Goal: Task Accomplishment & Management: Use online tool/utility

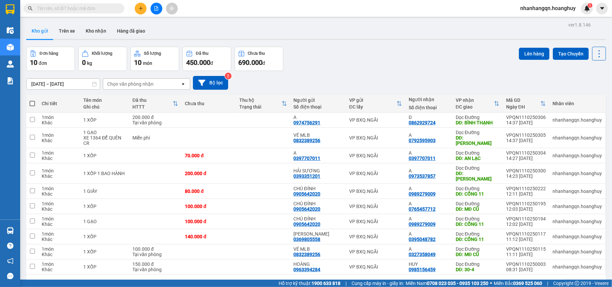
click at [161, 6] on button at bounding box center [157, 9] width 12 height 12
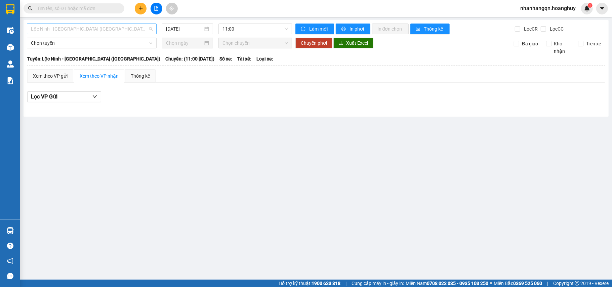
click at [104, 29] on span "Lộc Ninh - [GEOGRAPHIC_DATA] ([GEOGRAPHIC_DATA])" at bounding box center [92, 29] width 122 height 10
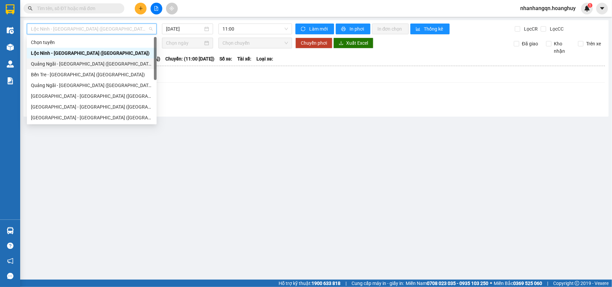
click at [86, 63] on div "Quảng Ngãi - [GEOGRAPHIC_DATA] ([GEOGRAPHIC_DATA])" at bounding box center [92, 63] width 122 height 7
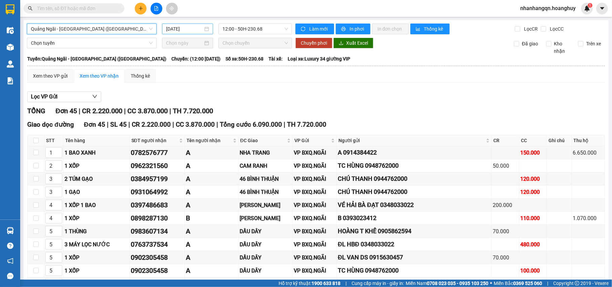
click at [186, 30] on input "[DATE]" at bounding box center [184, 28] width 37 height 7
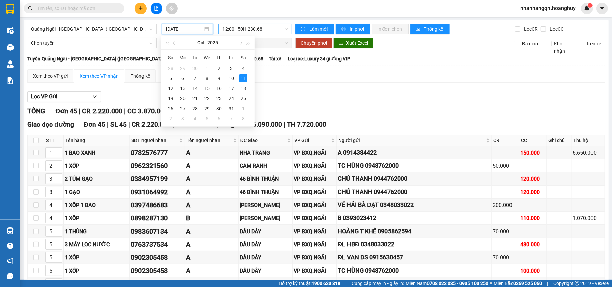
click at [236, 28] on span "12:00 - 50H-230.68" at bounding box center [255, 29] width 66 height 10
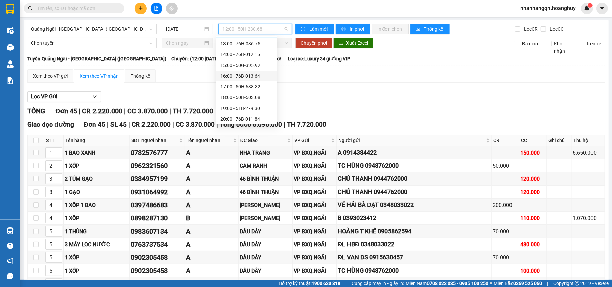
scroll to position [22, 0]
click at [258, 105] on div "19:00 - 51B-279.30" at bounding box center [246, 106] width 52 height 7
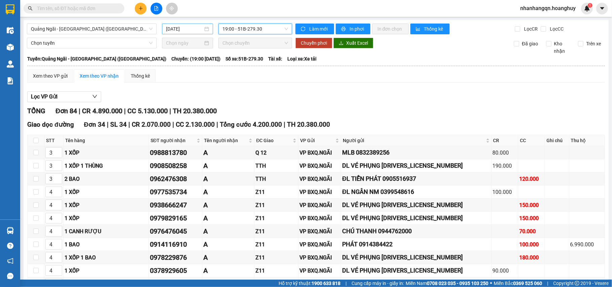
click at [190, 30] on input "11/10/2025" at bounding box center [184, 28] width 37 height 7
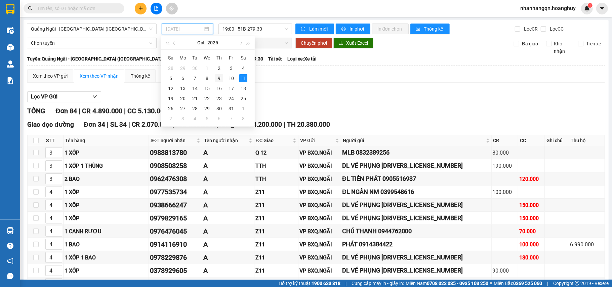
click at [221, 79] on div "9" at bounding box center [219, 78] width 8 height 8
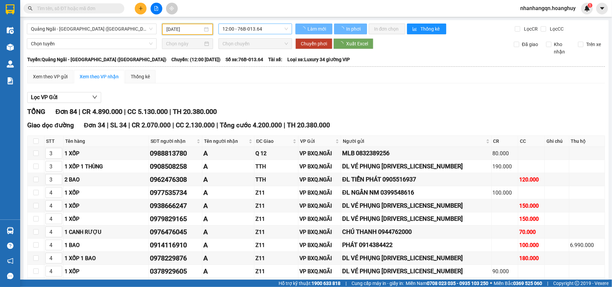
type input "09/10/2025"
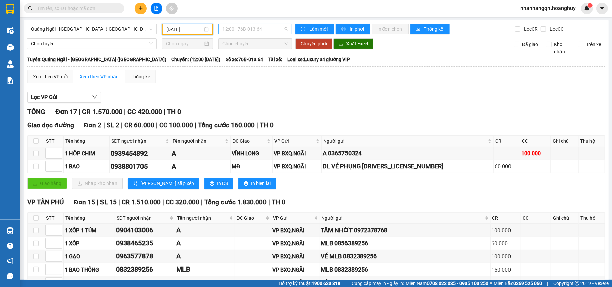
click at [252, 30] on span "12:00 - 76B-013.64" at bounding box center [255, 29] width 66 height 10
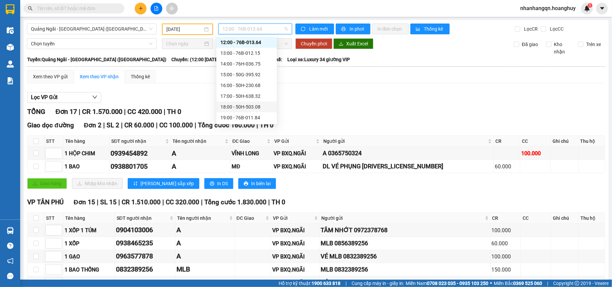
click at [256, 111] on div "18:00 - 50H-503.08" at bounding box center [246, 106] width 60 height 11
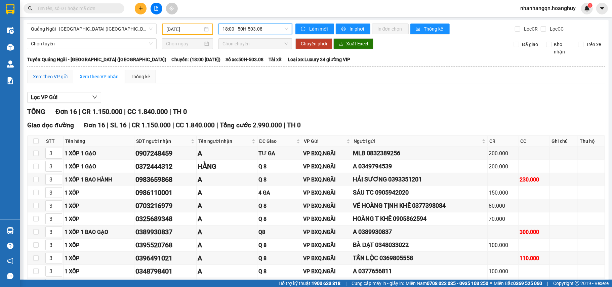
click at [47, 76] on div "Xem theo VP gửi" at bounding box center [50, 76] width 35 height 7
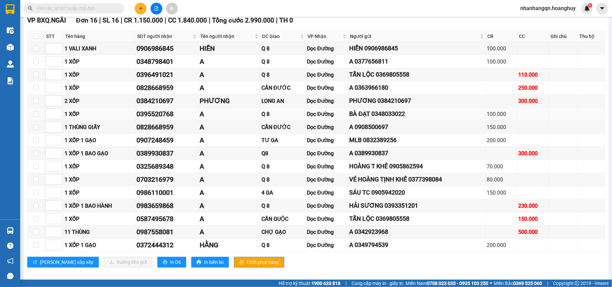
scroll to position [117, 0]
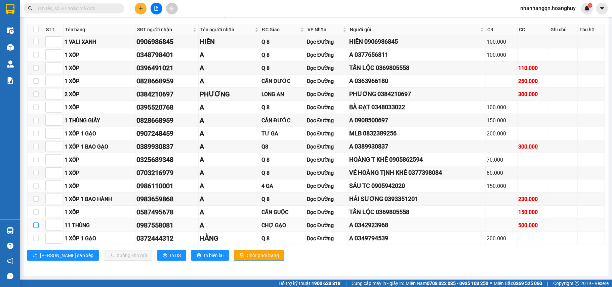
click at [35, 226] on input "checkbox" at bounding box center [35, 224] width 5 height 5
checkbox input "true"
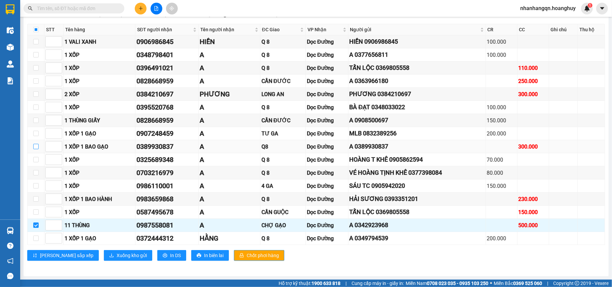
click at [34, 144] on input "checkbox" at bounding box center [35, 146] width 5 height 5
checkbox input "true"
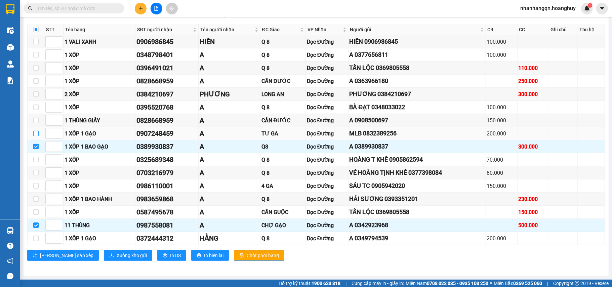
click at [34, 131] on input "checkbox" at bounding box center [35, 133] width 5 height 5
checkbox input "true"
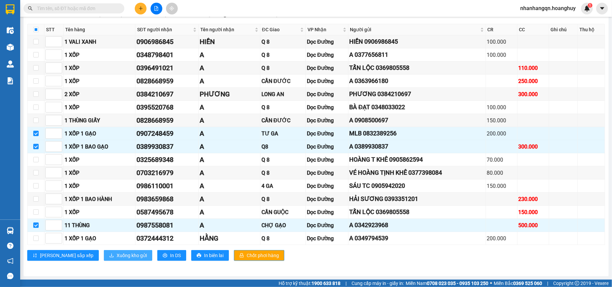
click at [120, 257] on button "Xuống kho gửi" at bounding box center [128, 255] width 48 height 11
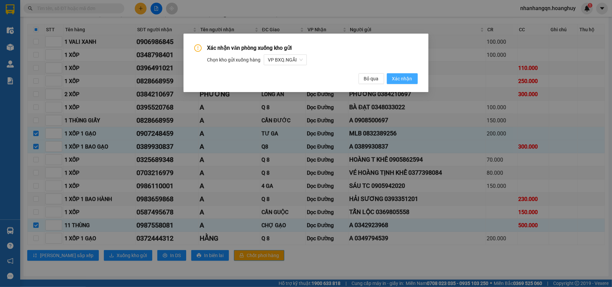
click at [395, 78] on span "Xác nhận" at bounding box center [402, 78] width 20 height 7
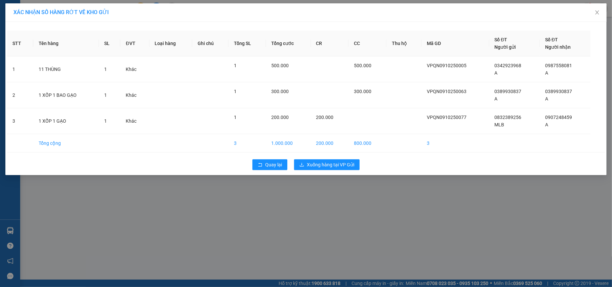
click at [334, 171] on div "Quay lại Xuống hàng tại VP Gửi" at bounding box center [306, 164] width 598 height 17
click at [337, 162] on span "Xuống hàng tại VP Gửi" at bounding box center [330, 164] width 47 height 7
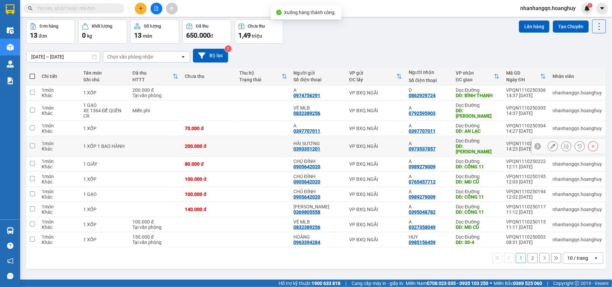
scroll to position [31, 0]
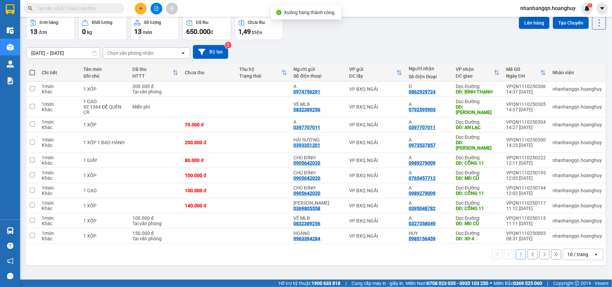
click at [528, 252] on button "2" at bounding box center [533, 254] width 10 height 10
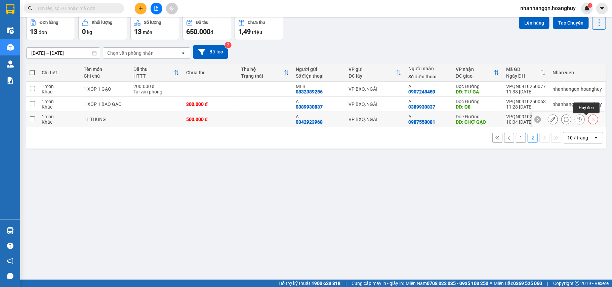
click at [591, 120] on icon at bounding box center [593, 119] width 5 height 5
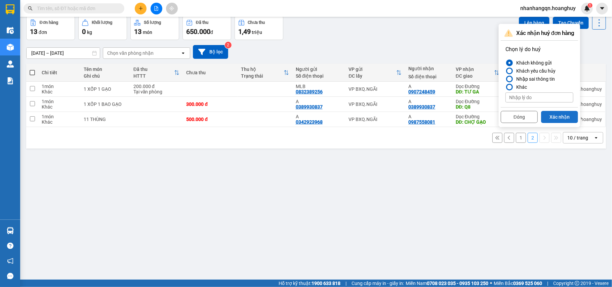
click at [561, 116] on button "Xác nhận" at bounding box center [559, 117] width 37 height 12
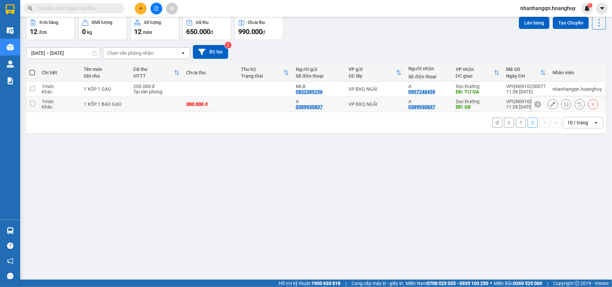
click at [591, 106] on icon at bounding box center [593, 104] width 5 height 5
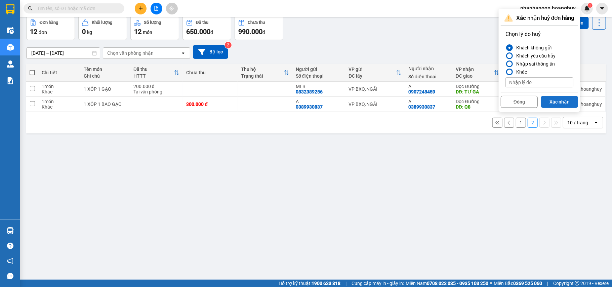
click at [556, 106] on button "Xác nhận" at bounding box center [559, 102] width 37 height 12
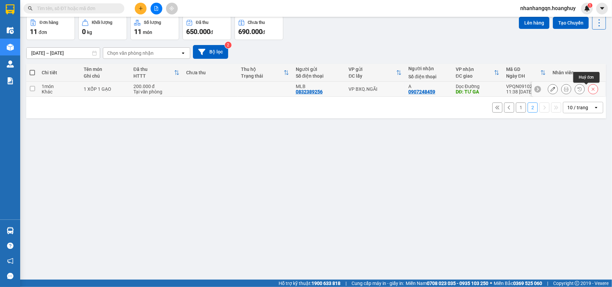
click at [592, 91] on icon at bounding box center [593, 89] width 3 height 3
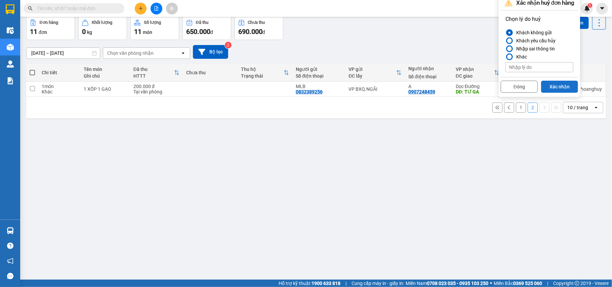
click at [552, 89] on button "Xác nhận" at bounding box center [559, 87] width 37 height 12
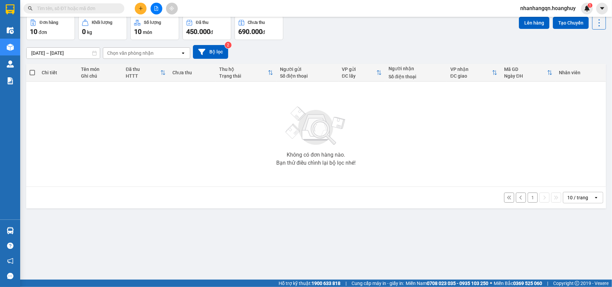
click at [528, 199] on button "1" at bounding box center [533, 198] width 10 height 10
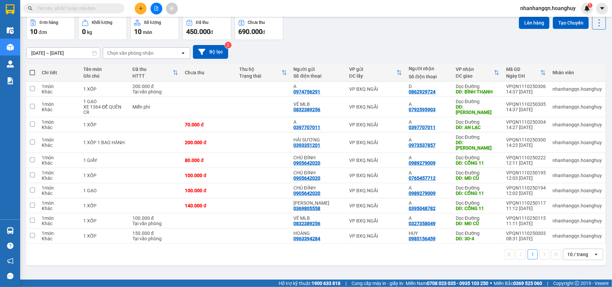
click at [461, 268] on div "ver 1.8.146 Kho gửi Trên xe Kho nhận Hàng đã giao Đơn hàng 10 đơn Khối lượng 0 …" at bounding box center [316, 132] width 585 height 287
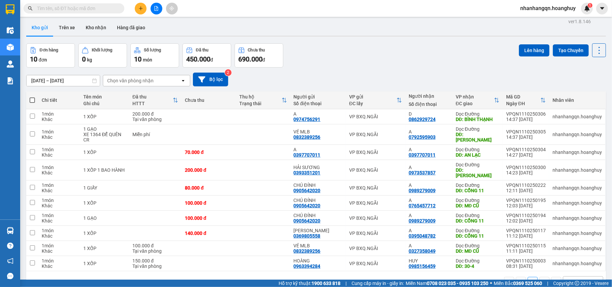
scroll to position [0, 0]
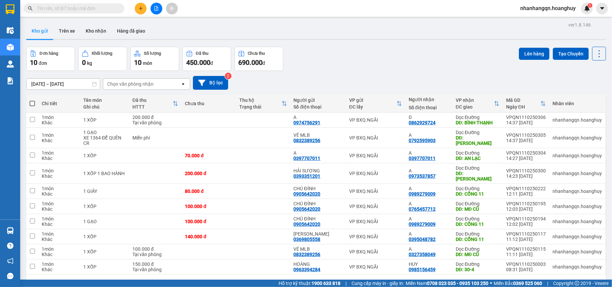
click at [154, 8] on icon "file-add" at bounding box center [156, 8] width 5 height 5
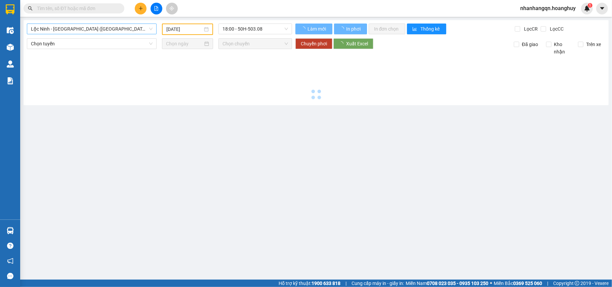
type input "11/10/2025"
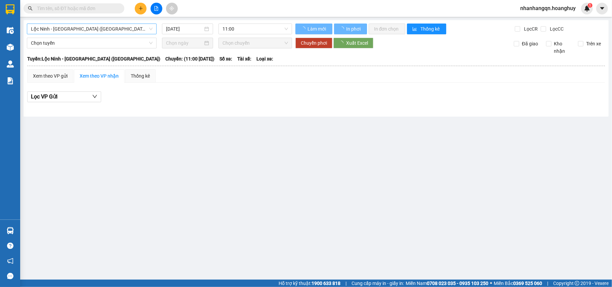
click at [54, 26] on span "Lộc Ninh - Quảng Ngãi (Hàng Hóa)" at bounding box center [92, 29] width 122 height 10
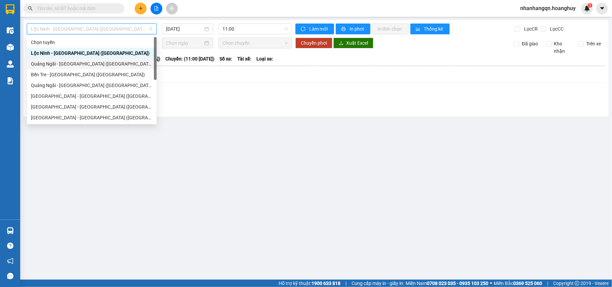
click at [58, 63] on div "Quảng Ngãi - Sài Gòn (Hàng Hoá)" at bounding box center [92, 63] width 122 height 7
type input "11/10/2025"
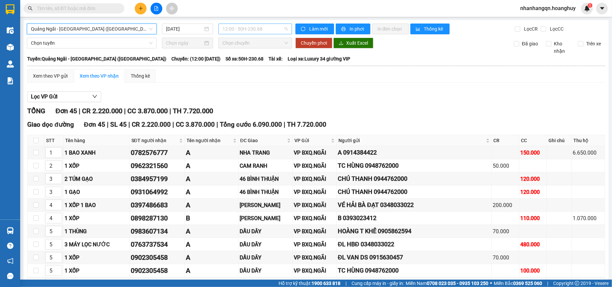
click at [249, 31] on span "12:00 - 50H-230.68" at bounding box center [255, 29] width 66 height 10
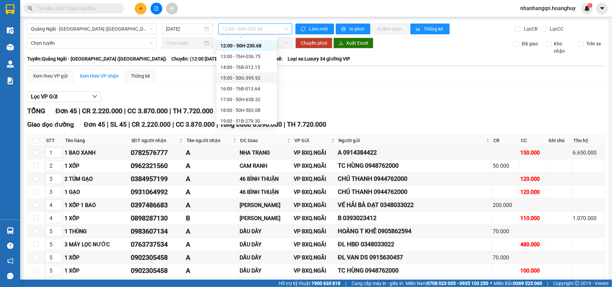
scroll to position [22, 0]
click at [250, 116] on div "20:00 - 76B-011.84" at bounding box center [246, 117] width 52 height 7
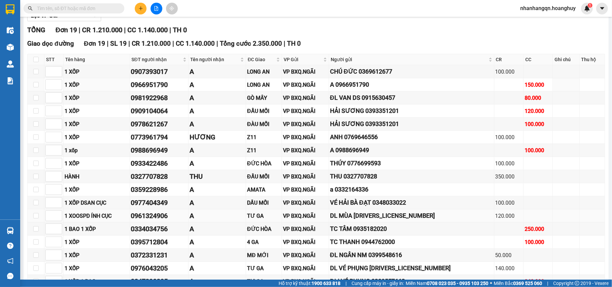
scroll to position [112, 0]
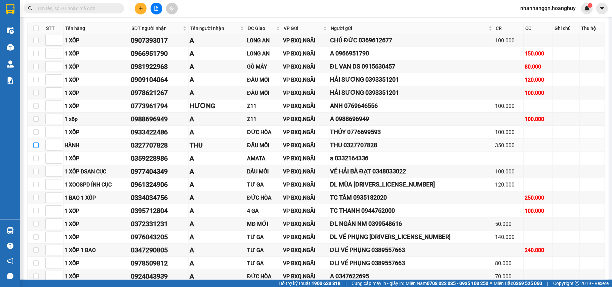
click at [34, 148] on input "checkbox" at bounding box center [35, 144] width 5 height 5
checkbox input "true"
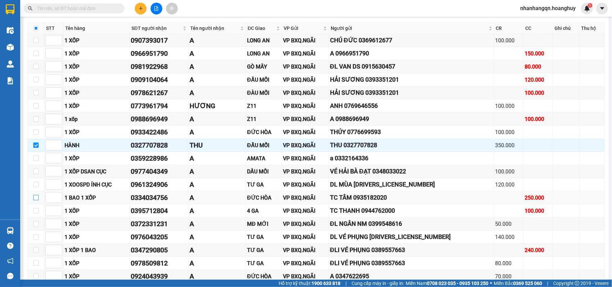
click at [35, 200] on input "checkbox" at bounding box center [35, 197] width 5 height 5
checkbox input "true"
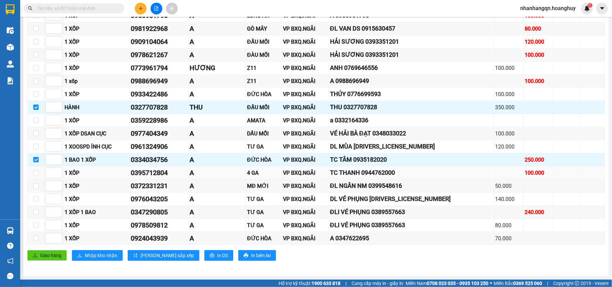
scroll to position [157, 0]
click at [37, 211] on input "checkbox" at bounding box center [35, 211] width 5 height 5
checkbox input "true"
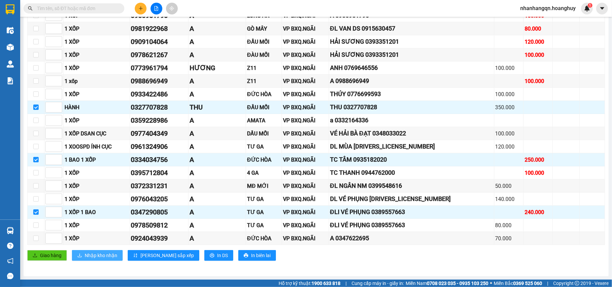
click at [101, 253] on span "Nhập kho nhận" at bounding box center [101, 255] width 33 height 7
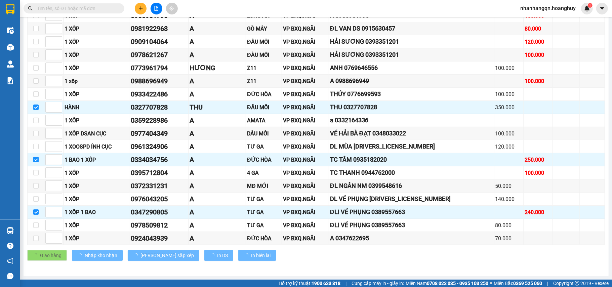
checkbox input "false"
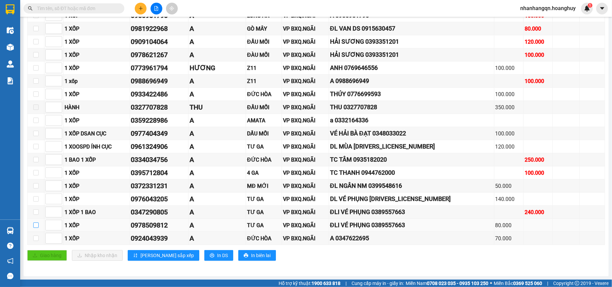
click at [35, 224] on input "checkbox" at bounding box center [35, 224] width 5 height 5
checkbox input "true"
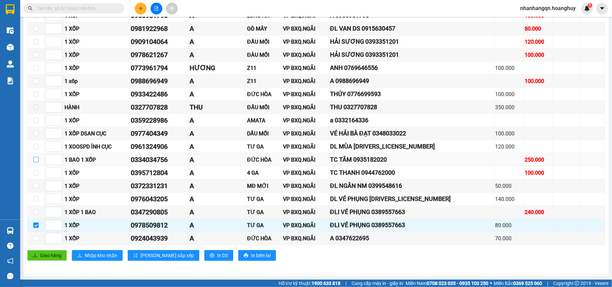
click at [37, 159] on input "checkbox" at bounding box center [35, 159] width 5 height 5
checkbox input "true"
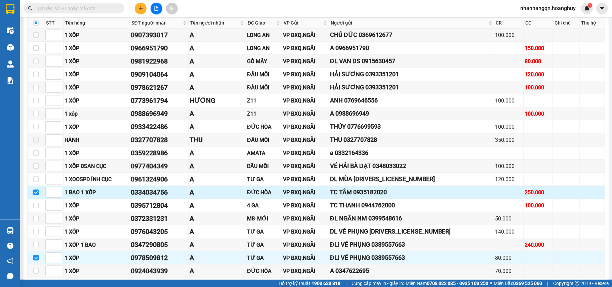
scroll to position [112, 0]
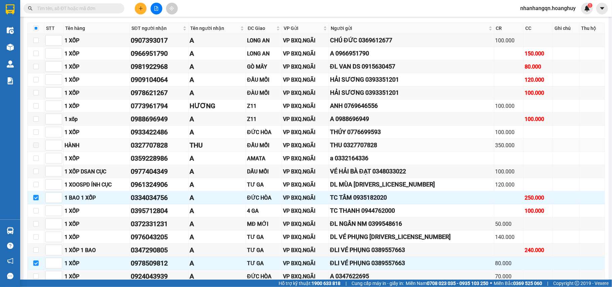
click at [35, 148] on span at bounding box center [35, 144] width 5 height 5
click at [36, 148] on span at bounding box center [35, 144] width 5 height 5
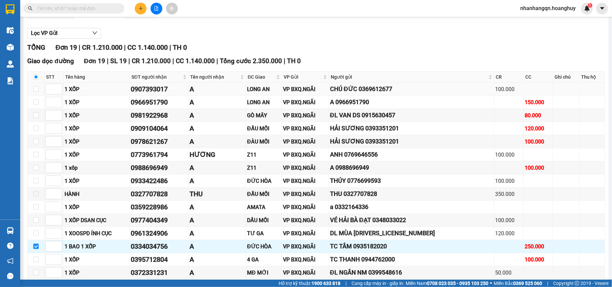
scroll to position [23, 0]
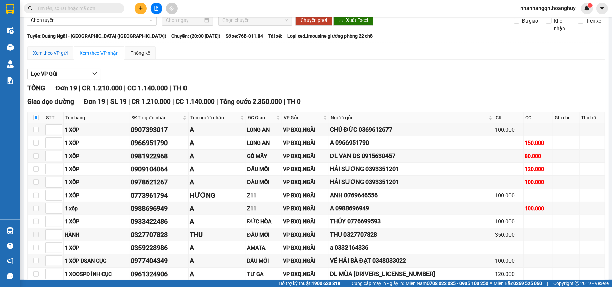
click at [58, 55] on div "Xem theo VP gửi" at bounding box center [50, 52] width 35 height 7
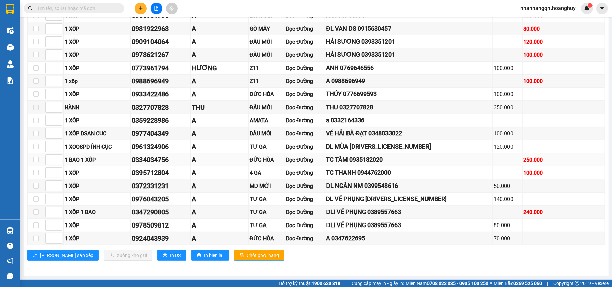
scroll to position [157, 0]
click at [34, 213] on input "checkbox" at bounding box center [35, 211] width 5 height 5
checkbox input "true"
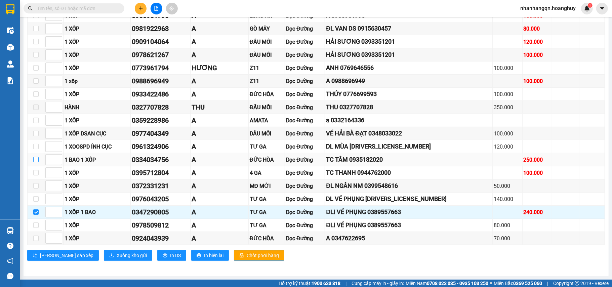
click at [35, 158] on input "checkbox" at bounding box center [35, 159] width 5 height 5
checkbox input "true"
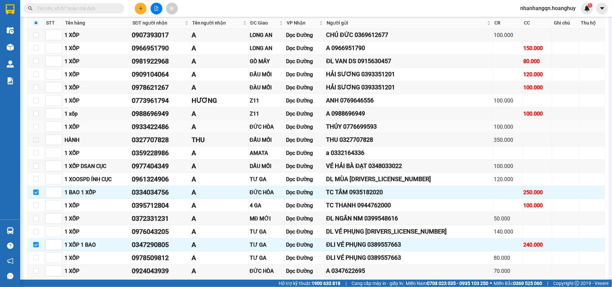
scroll to position [112, 0]
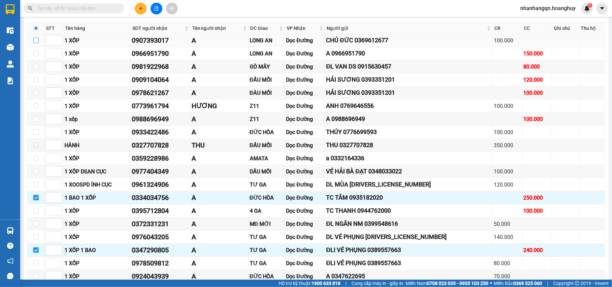
drag, startPoint x: 37, startPoint y: 40, endPoint x: 37, endPoint y: 46, distance: 6.1
click at [37, 41] on input "checkbox" at bounding box center [35, 40] width 5 height 5
checkbox input "true"
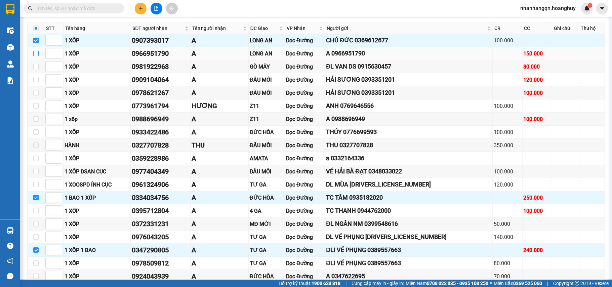
click at [35, 56] on input "checkbox" at bounding box center [35, 53] width 5 height 5
checkbox input "true"
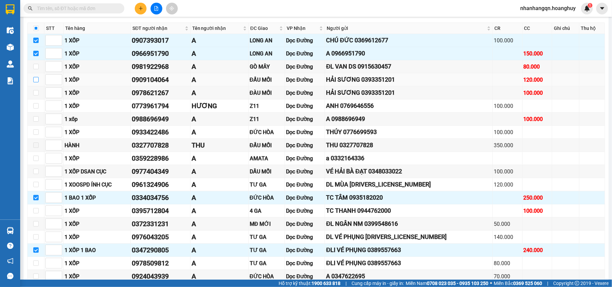
click at [38, 82] on input "checkbox" at bounding box center [35, 79] width 5 height 5
checkbox input "true"
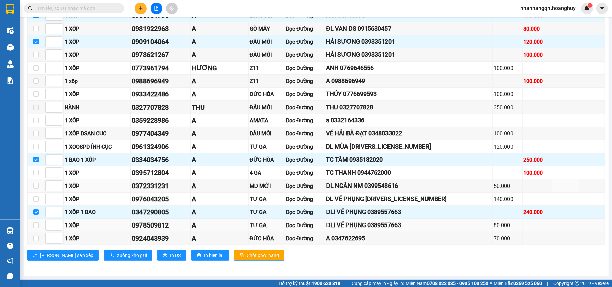
scroll to position [157, 0]
click at [117, 255] on span "Xuống kho gửi" at bounding box center [132, 255] width 30 height 7
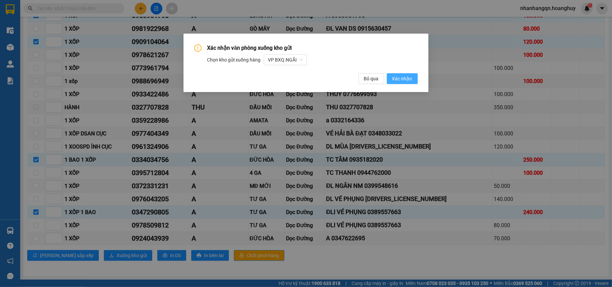
click at [401, 82] on span "Xác nhận" at bounding box center [402, 78] width 20 height 7
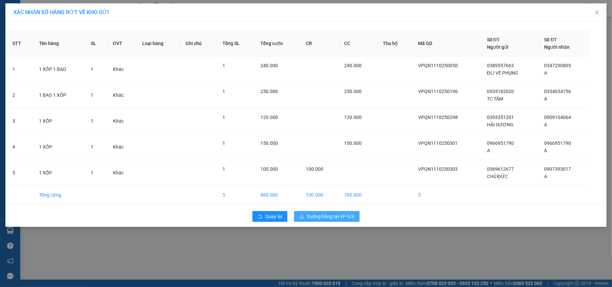
click at [328, 219] on span "Xuống hàng tại VP Gửi" at bounding box center [330, 216] width 47 height 7
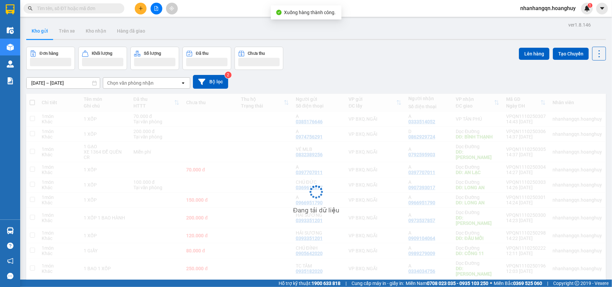
scroll to position [31, 0]
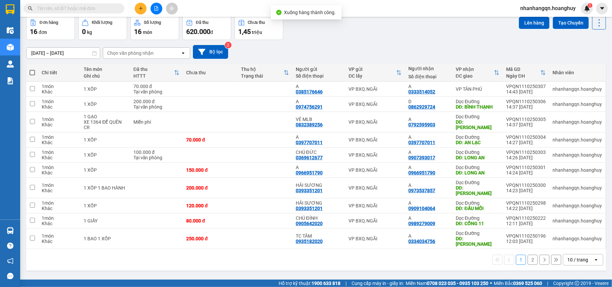
click at [529, 255] on button "2" at bounding box center [533, 260] width 10 height 10
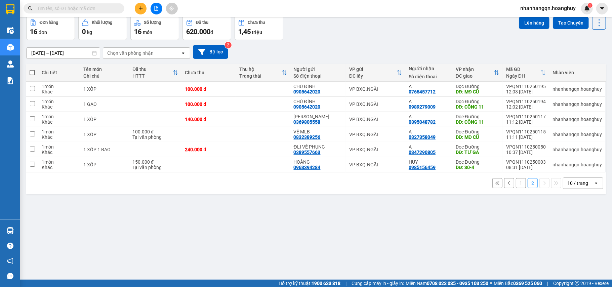
click at [516, 183] on button "1" at bounding box center [521, 183] width 10 height 10
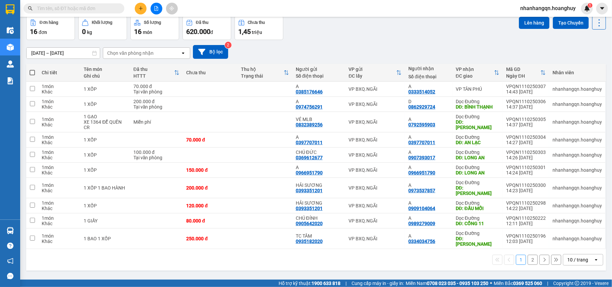
click at [528, 255] on button "2" at bounding box center [533, 260] width 10 height 10
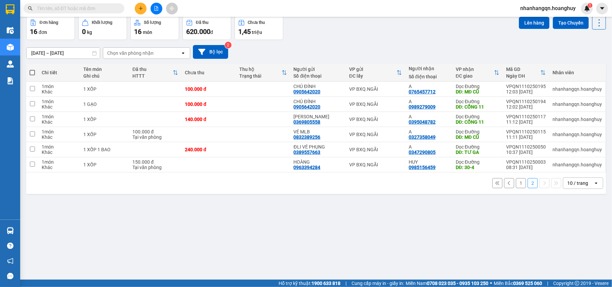
click at [516, 185] on button "1" at bounding box center [521, 183] width 10 height 10
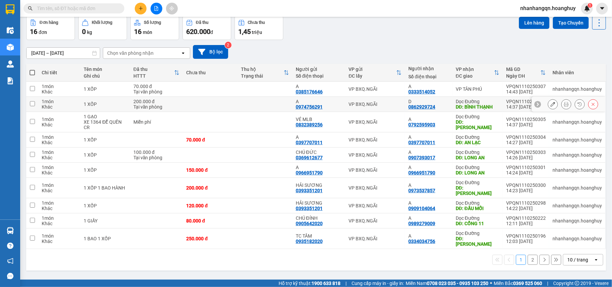
click at [478, 108] on div "DĐ: BÌNH THẠNH" at bounding box center [478, 106] width 44 height 5
checkbox input "true"
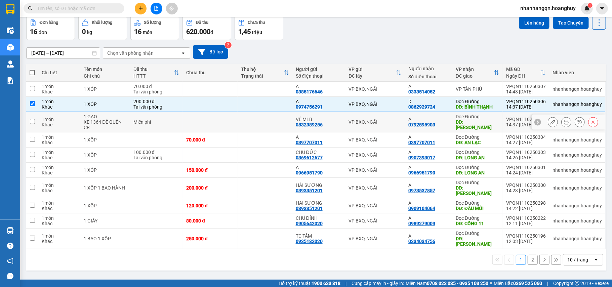
click at [481, 126] on div "DĐ: LINH XUÂN" at bounding box center [478, 124] width 44 height 11
checkbox input "true"
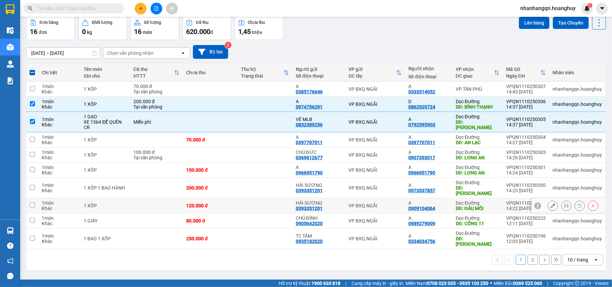
click at [494, 206] on div "DĐ: ĐẦU MỐI" at bounding box center [478, 208] width 44 height 5
checkbox input "true"
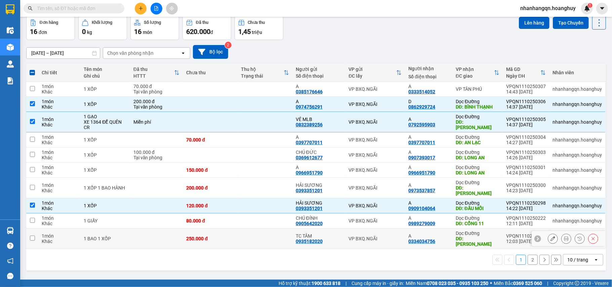
click at [490, 231] on div "Dọc Đường" at bounding box center [478, 233] width 44 height 5
checkbox input "true"
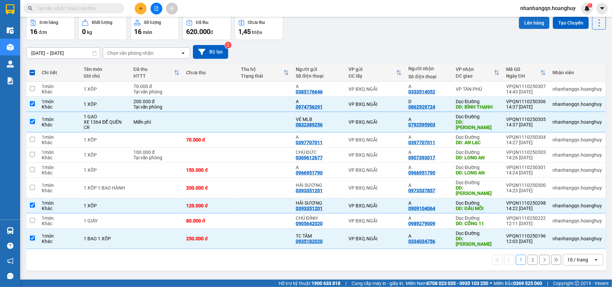
click at [531, 23] on button "Lên hàng" at bounding box center [534, 23] width 31 height 12
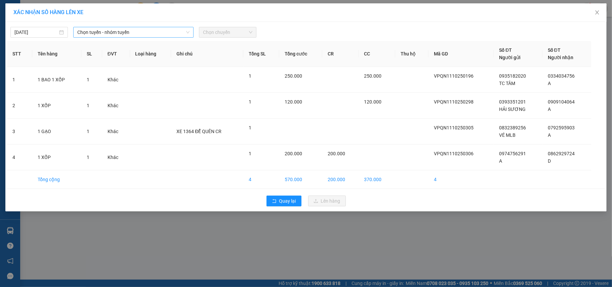
click at [118, 28] on span "Chọn tuyến - nhóm tuyến" at bounding box center [133, 32] width 112 height 10
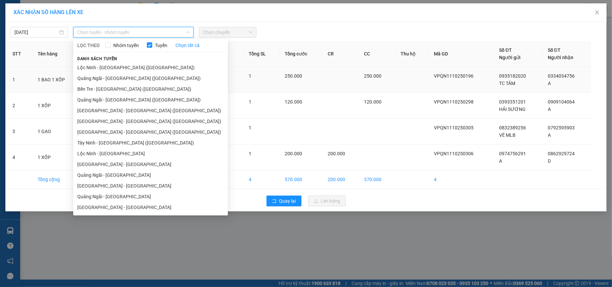
drag, startPoint x: 118, startPoint y: 77, endPoint x: 138, endPoint y: 73, distance: 19.9
click at [119, 77] on li "Quảng Ngãi - Sài Gòn (Hàng Hoá)" at bounding box center [150, 78] width 155 height 11
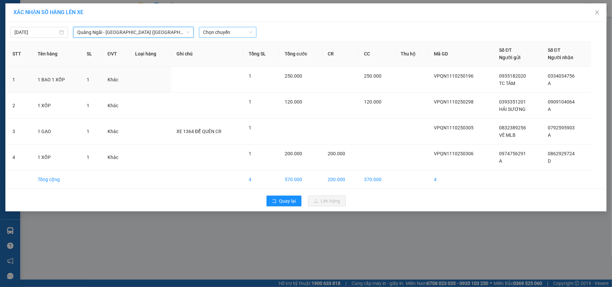
click at [226, 31] on span "Chọn chuyến" at bounding box center [227, 32] width 49 height 10
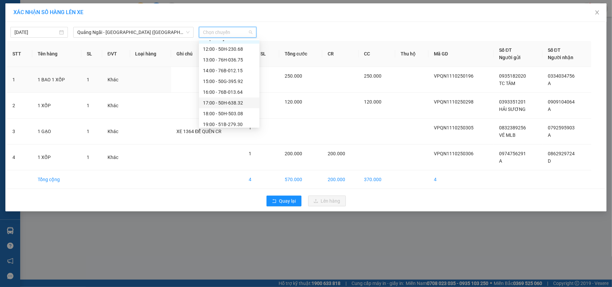
scroll to position [22, 0]
click at [237, 119] on div "20:00 - 76B-011.84" at bounding box center [229, 120] width 52 height 7
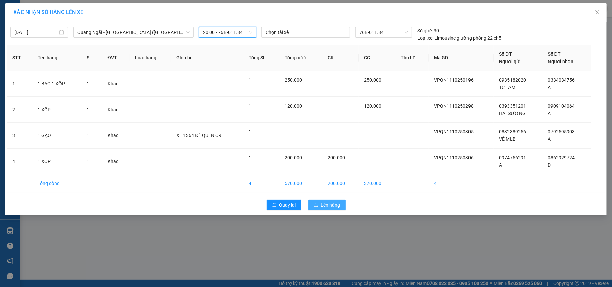
click at [331, 205] on span "Lên hàng" at bounding box center [330, 204] width 19 height 7
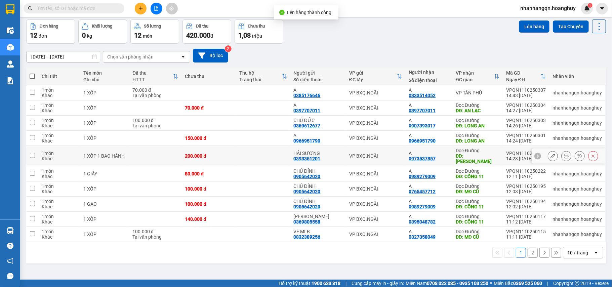
scroll to position [31, 0]
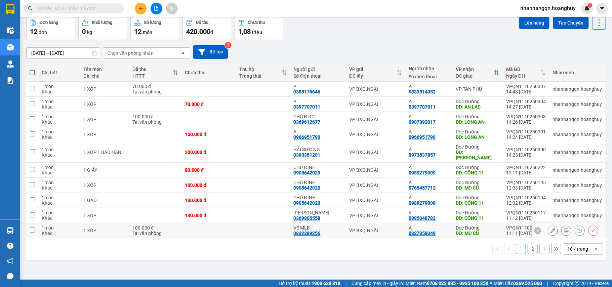
click at [468, 231] on div "DĐ: MĐ CŨ" at bounding box center [478, 233] width 44 height 5
checkbox input "true"
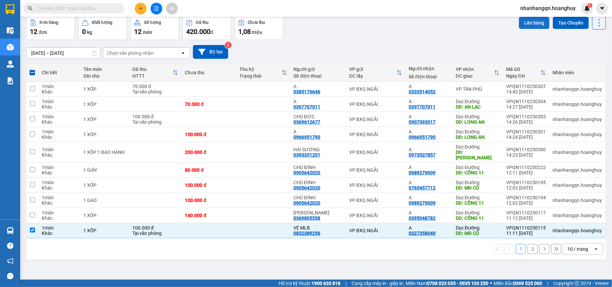
click at [530, 25] on button "Lên hàng" at bounding box center [534, 23] width 31 height 12
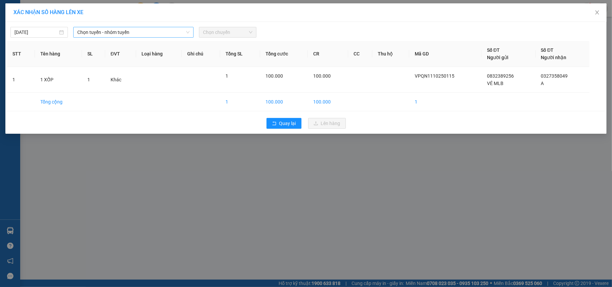
click at [125, 27] on div "Chọn tuyến - nhóm tuyến" at bounding box center [133, 32] width 120 height 11
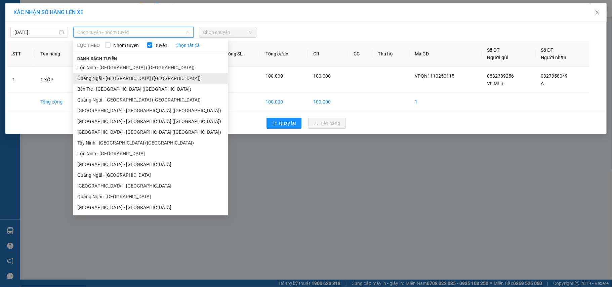
click at [128, 80] on li "Quảng Ngãi - Sài Gòn (Hàng Hoá)" at bounding box center [150, 78] width 155 height 11
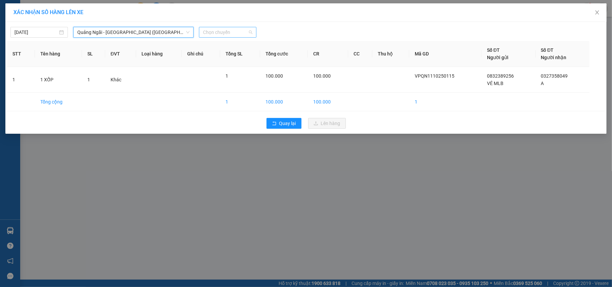
click at [214, 35] on span "Chọn chuyến" at bounding box center [227, 32] width 49 height 10
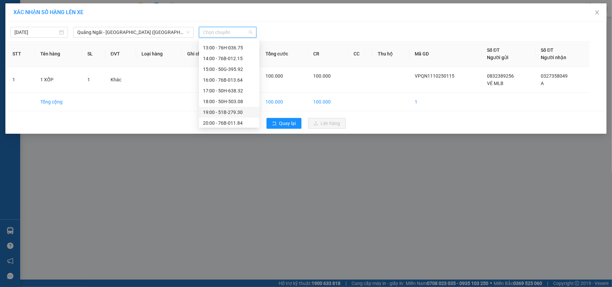
scroll to position [22, 0]
click at [237, 122] on div "20:00 - 76B-011.84" at bounding box center [229, 120] width 52 height 7
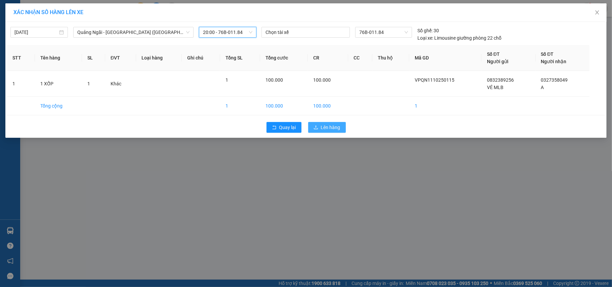
click at [327, 125] on span "Lên hàng" at bounding box center [330, 127] width 19 height 7
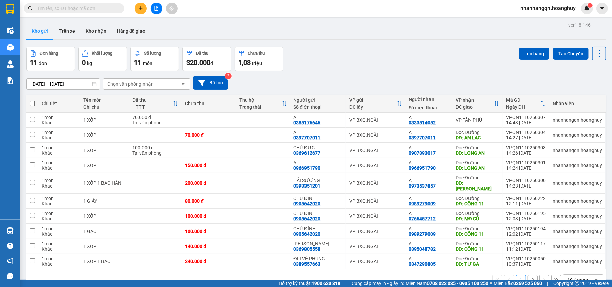
click at [154, 11] on button at bounding box center [157, 9] width 12 height 12
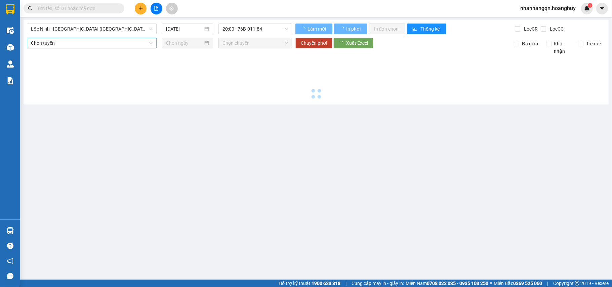
click at [116, 28] on span "Lộc Ninh - Quảng Ngãi (Hàng Hóa)" at bounding box center [92, 29] width 122 height 10
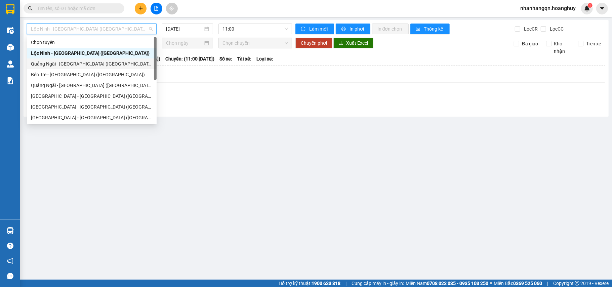
click at [90, 68] on div "Quảng Ngãi - Sài Gòn (Hàng Hoá)" at bounding box center [92, 63] width 130 height 11
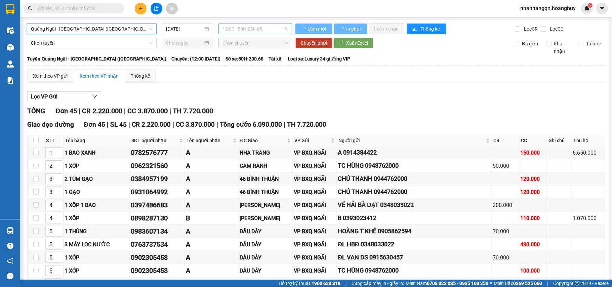
click at [237, 29] on span "12:00 - 50H-230.68" at bounding box center [255, 29] width 66 height 10
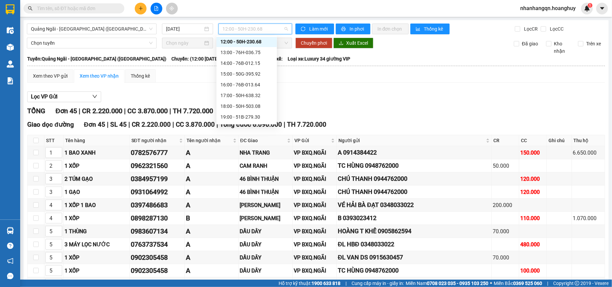
scroll to position [22, 0]
click at [255, 118] on div "20:00 - 76B-011.84" at bounding box center [246, 117] width 52 height 7
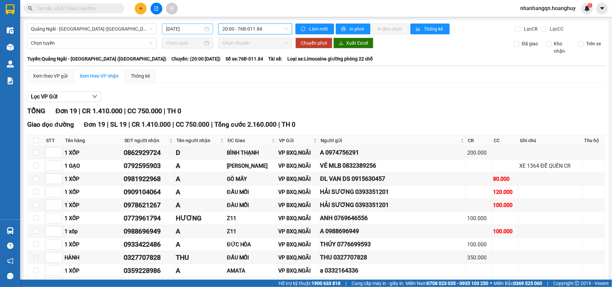
click at [179, 32] on input "11/10/2025" at bounding box center [184, 28] width 37 height 7
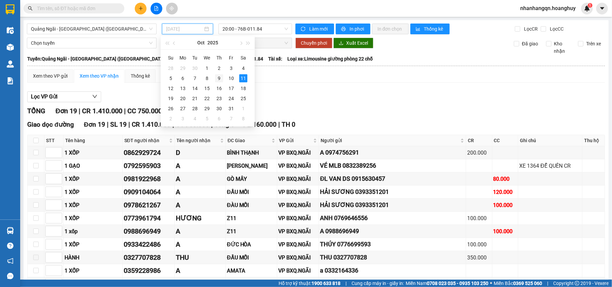
click at [220, 77] on div "9" at bounding box center [219, 78] width 8 height 8
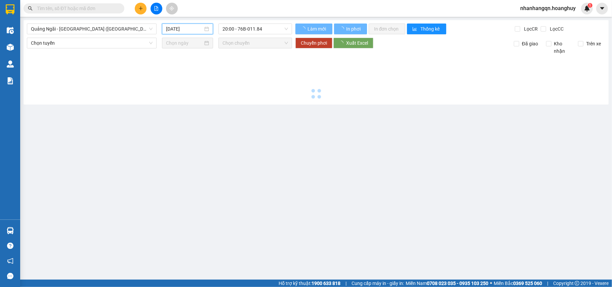
type input "09/10/2025"
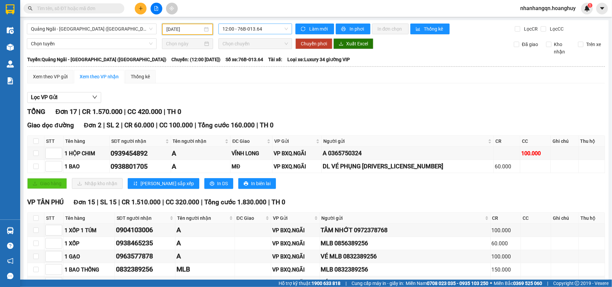
click at [261, 29] on span "12:00 - 76B-013.64" at bounding box center [255, 29] width 66 height 10
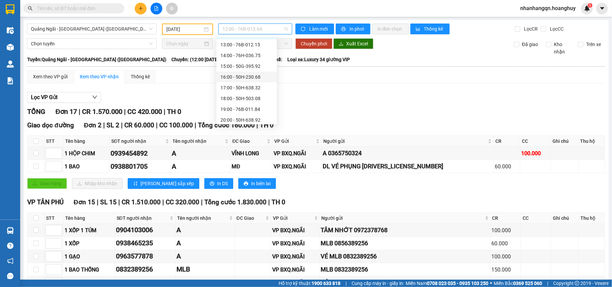
scroll to position [22, 0]
click at [256, 106] on div "19:00 - 76B-011.84" at bounding box center [246, 106] width 52 height 7
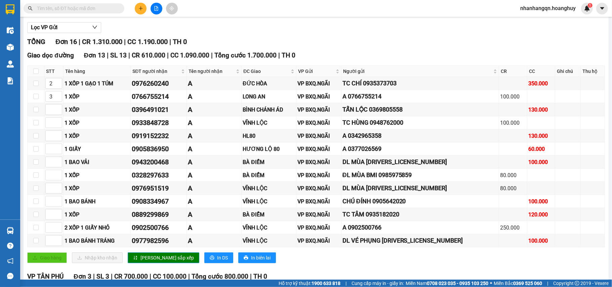
scroll to position [34, 0]
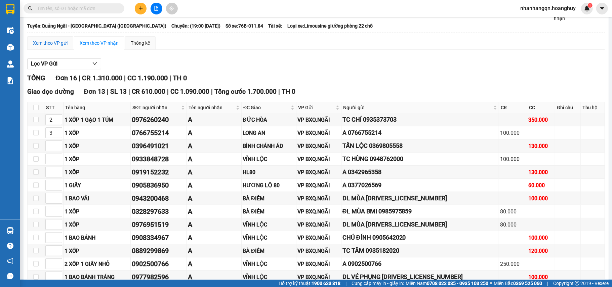
click at [59, 46] on div "Xem theo VP gửi" at bounding box center [50, 42] width 35 height 7
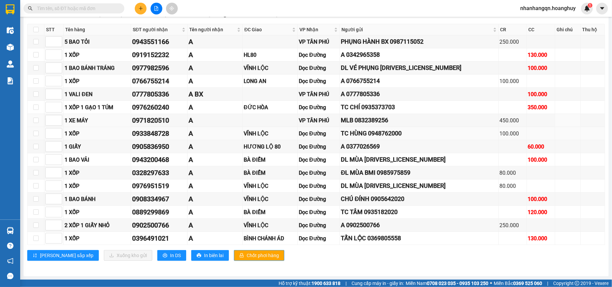
scroll to position [117, 0]
click at [37, 223] on input "checkbox" at bounding box center [35, 224] width 5 height 5
checkbox input "true"
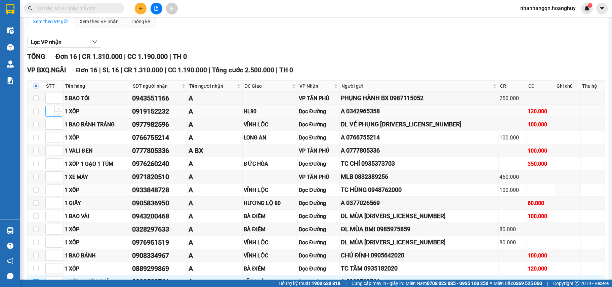
scroll to position [27, 0]
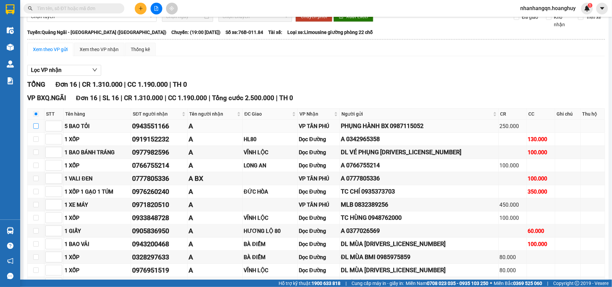
click at [34, 126] on input "checkbox" at bounding box center [35, 125] width 5 height 5
checkbox input "true"
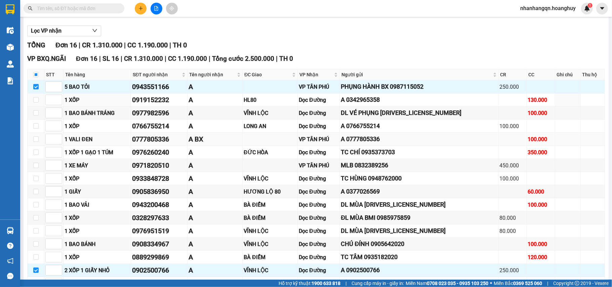
scroll to position [72, 0]
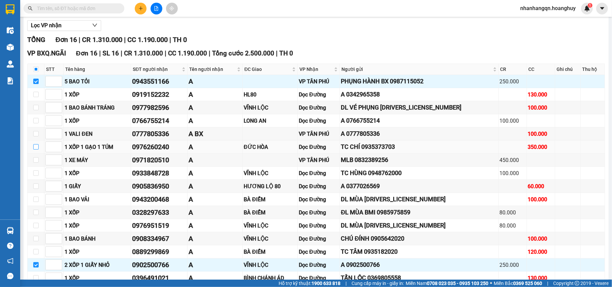
click at [36, 148] on input "checkbox" at bounding box center [35, 146] width 5 height 5
checkbox input "true"
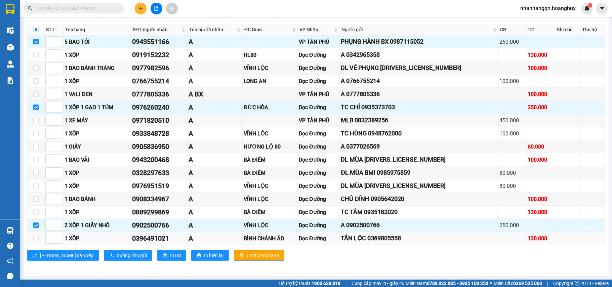
scroll to position [117, 0]
click at [117, 253] on span "Xuống kho gửi" at bounding box center [132, 255] width 30 height 7
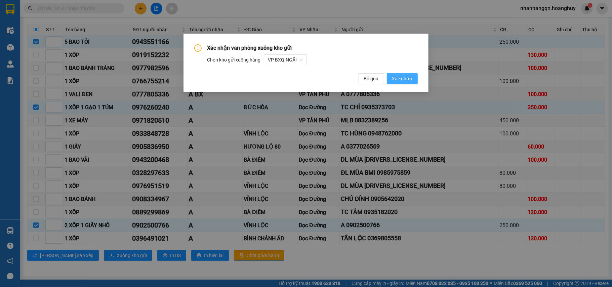
click at [407, 81] on span "Xác nhận" at bounding box center [402, 78] width 20 height 7
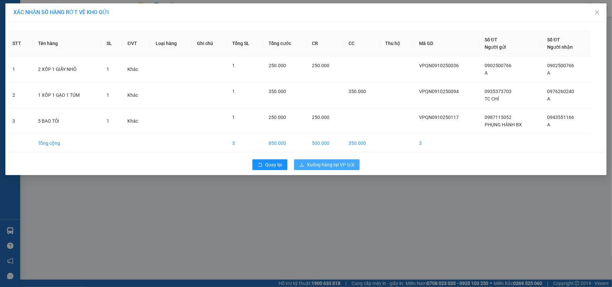
click at [334, 167] on span "Xuống hàng tại VP Gửi" at bounding box center [330, 164] width 47 height 7
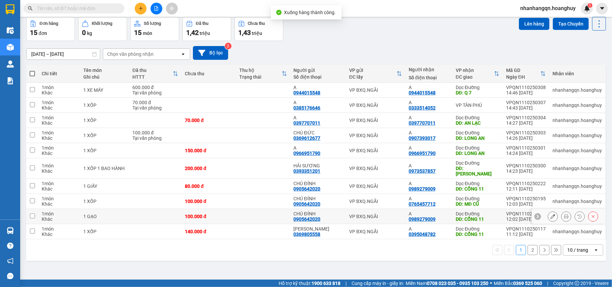
scroll to position [31, 0]
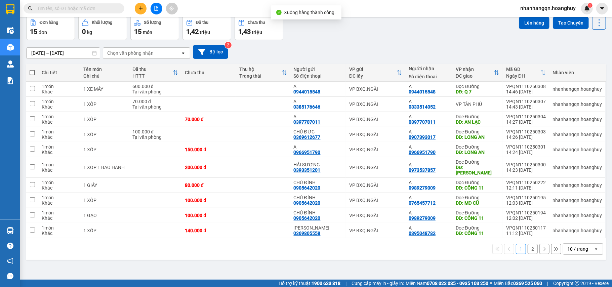
click at [529, 244] on button "2" at bounding box center [533, 249] width 10 height 10
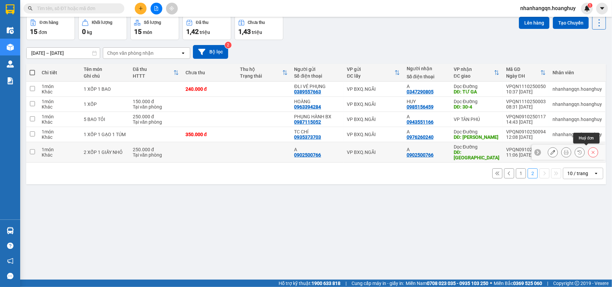
click at [588, 147] on button at bounding box center [592, 153] width 9 height 12
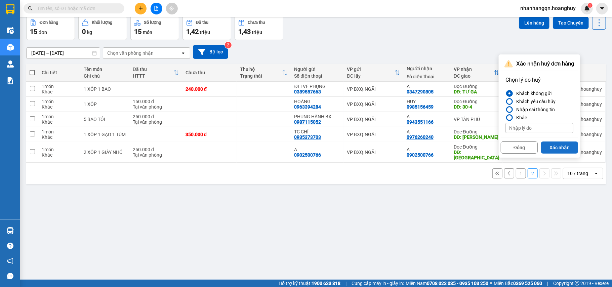
click at [564, 150] on button "Xác nhận" at bounding box center [559, 147] width 37 height 12
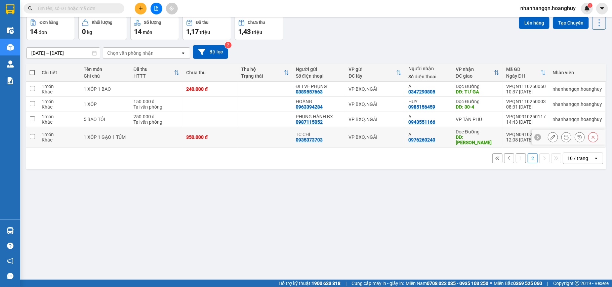
click at [588, 138] on button at bounding box center [592, 137] width 9 height 12
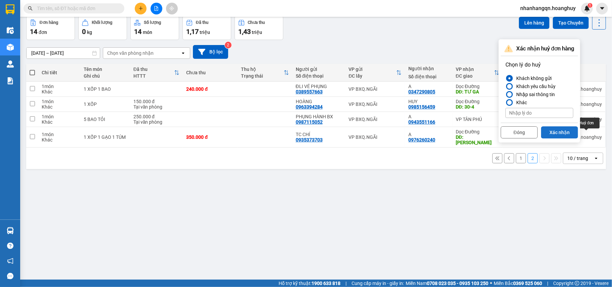
click at [569, 135] on button "Xác nhận" at bounding box center [559, 132] width 37 height 12
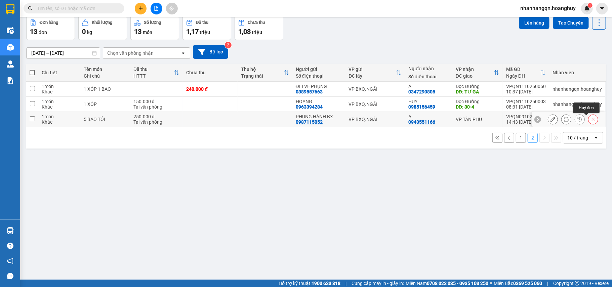
click at [591, 120] on icon at bounding box center [593, 119] width 5 height 5
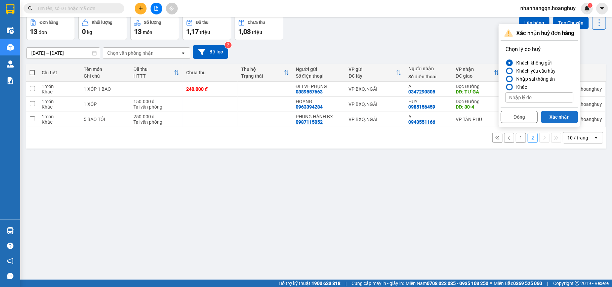
click at [554, 118] on button "Xác nhận" at bounding box center [559, 117] width 37 height 12
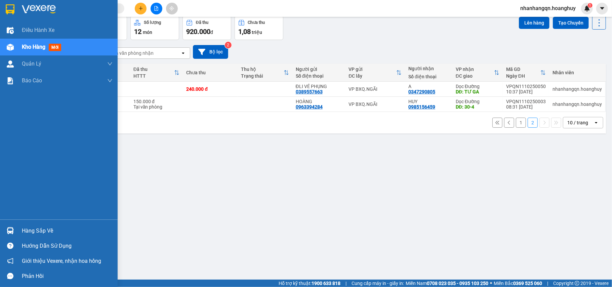
click at [0, 92] on div "Điều hành xe Kho hàng mới Quản Lý Quản lý chuyến Quản lý khách hàng mới Báo cáo…" at bounding box center [59, 121] width 118 height 198
